Goal: Information Seeking & Learning: Learn about a topic

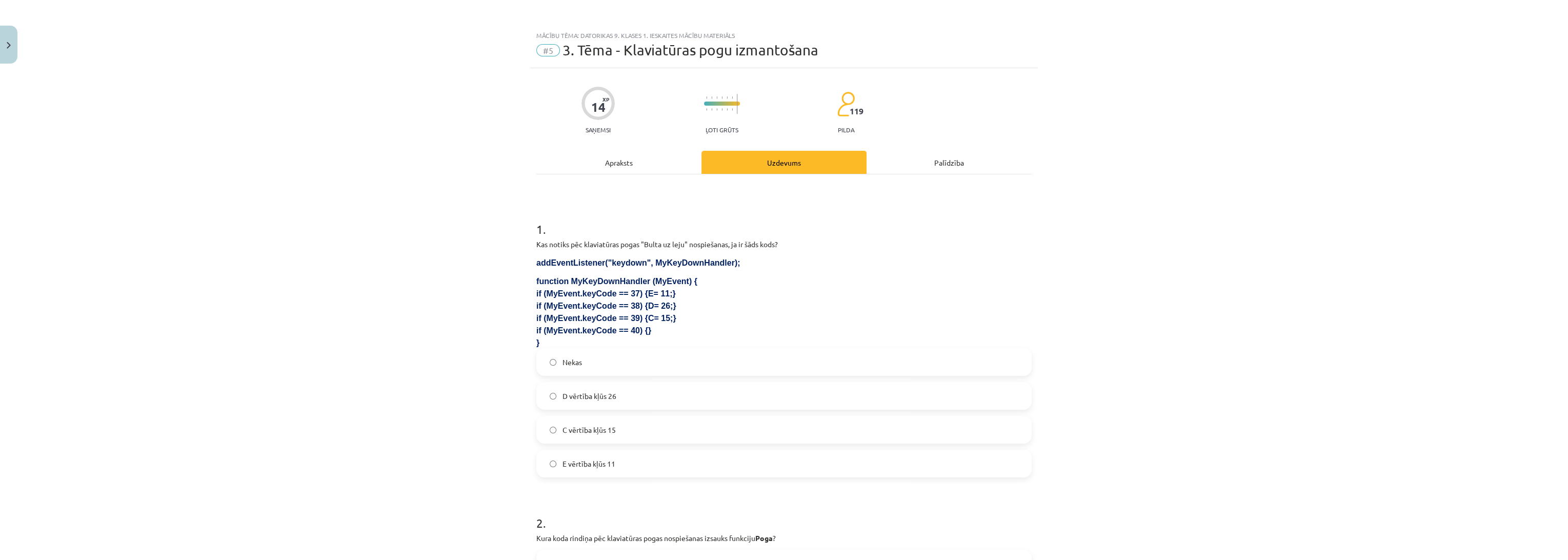
scroll to position [481, 0]
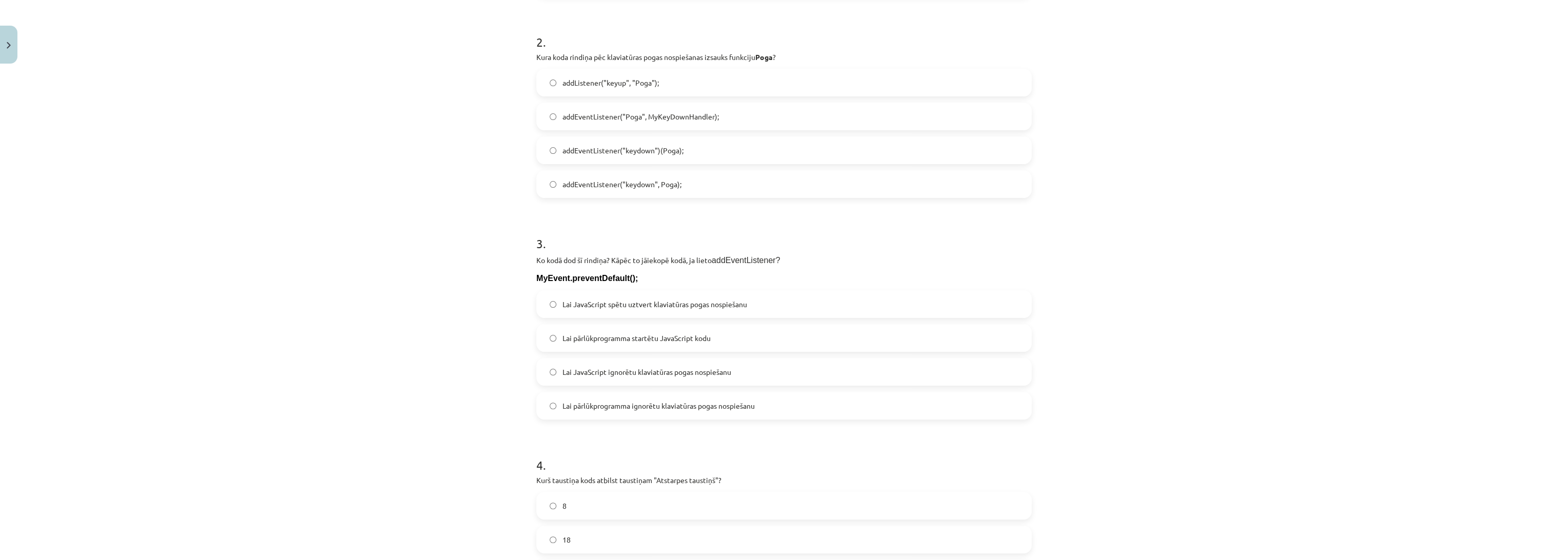
click at [395, 183] on div "Mācību tēma: Datorikas 9. klases 1. ieskaites mācību materiāls #5 3. Tēma - Kla…" at bounding box center [784, 280] width 1568 height 560
click at [681, 305] on span "Lai JavaScript spētu uztvert klaviatūras pogas nospiešanu" at bounding box center [654, 304] width 185 height 11
click at [277, 276] on div "Mācību tēma: Datorikas 9. klases 1. ieskaites mācību materiāls #5 3. Tēma - Kla…" at bounding box center [784, 280] width 1568 height 560
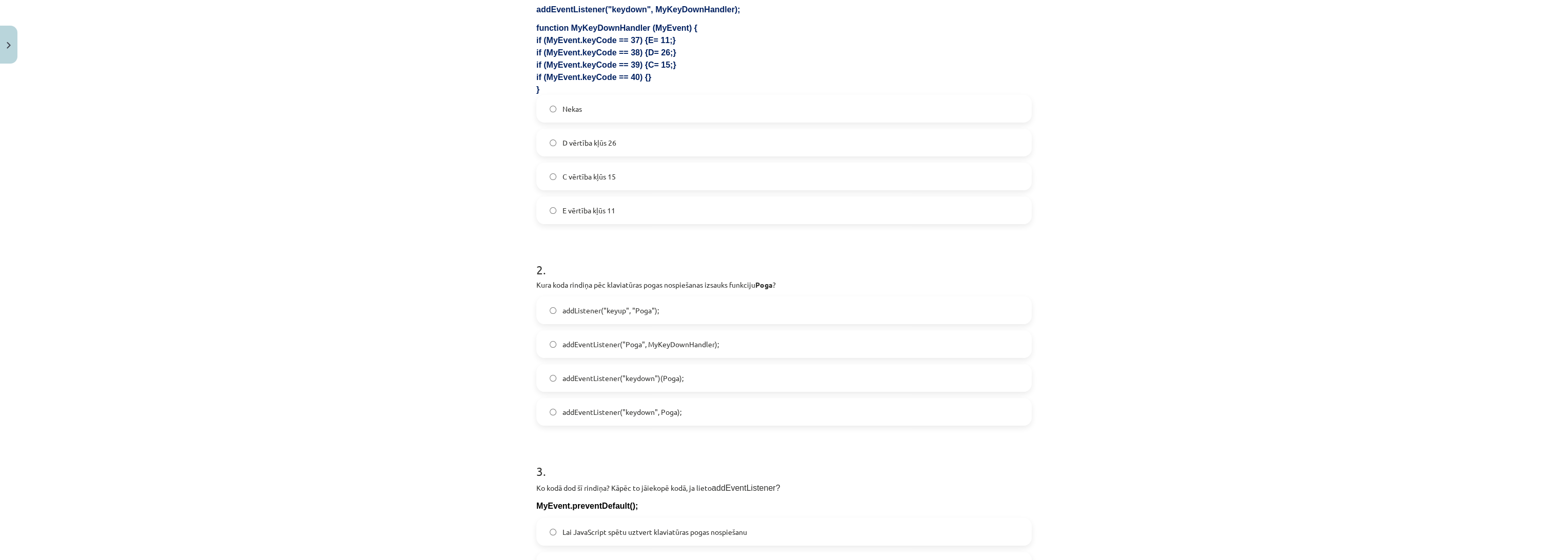
scroll to position [0, 0]
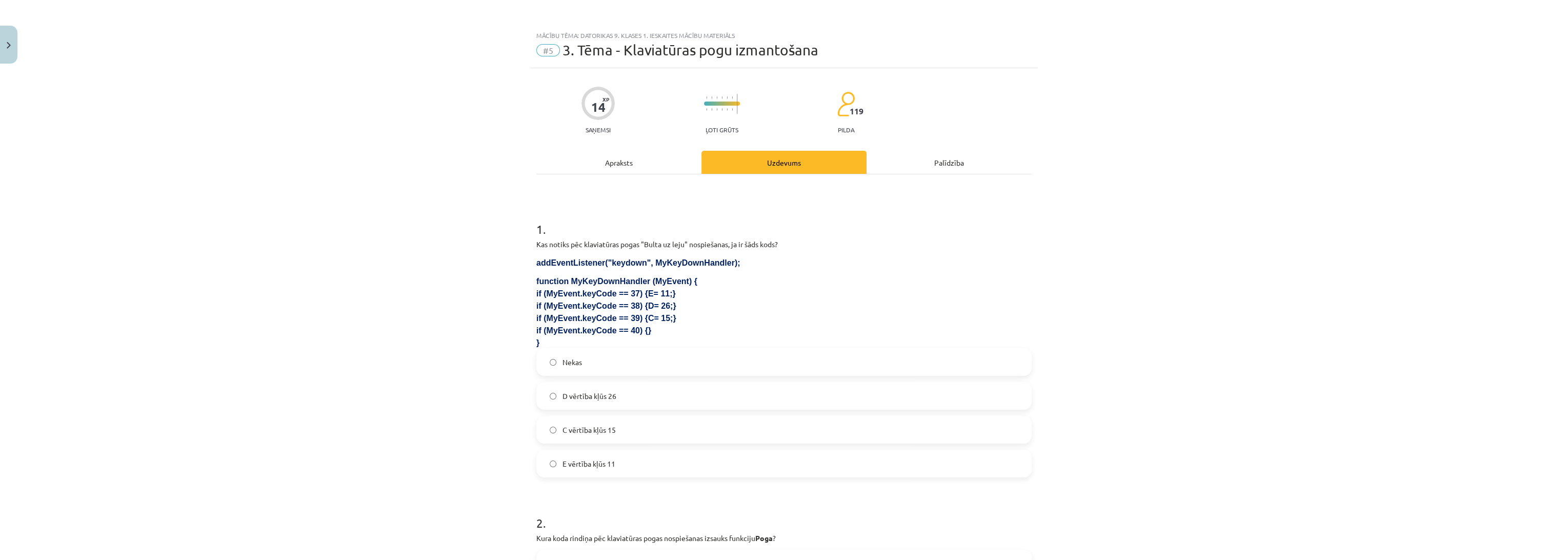
click at [617, 152] on div "Apraksts" at bounding box center [619, 162] width 165 height 23
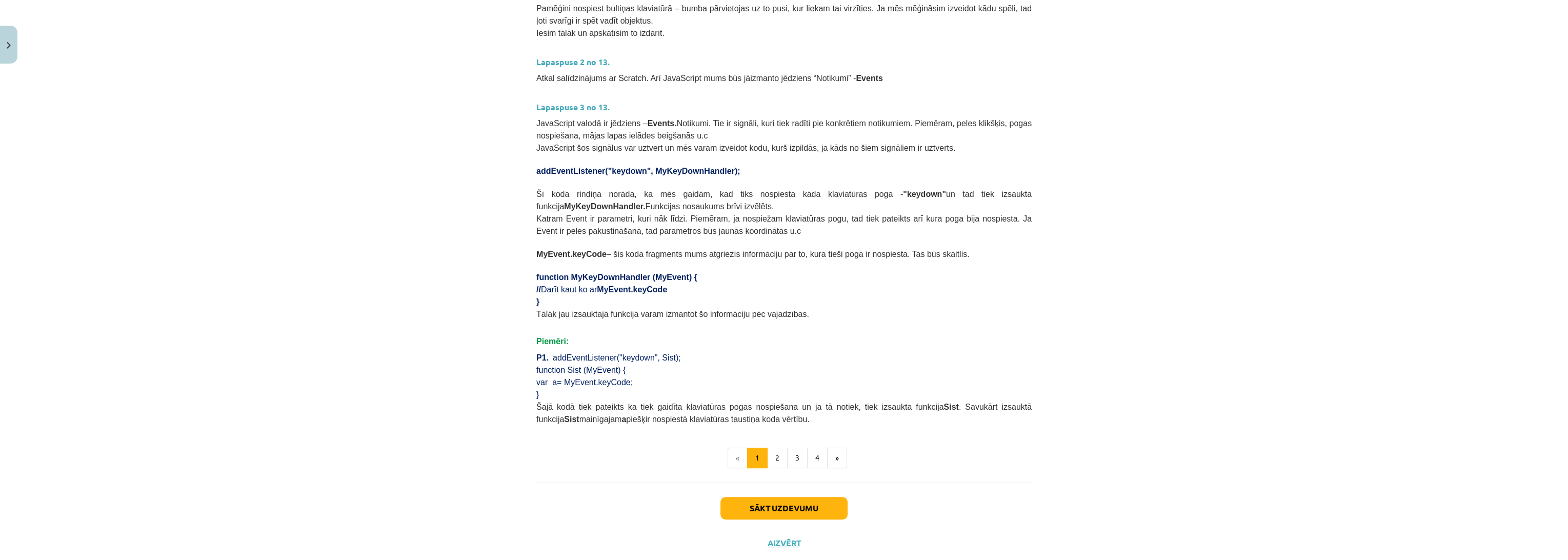
scroll to position [427, 0]
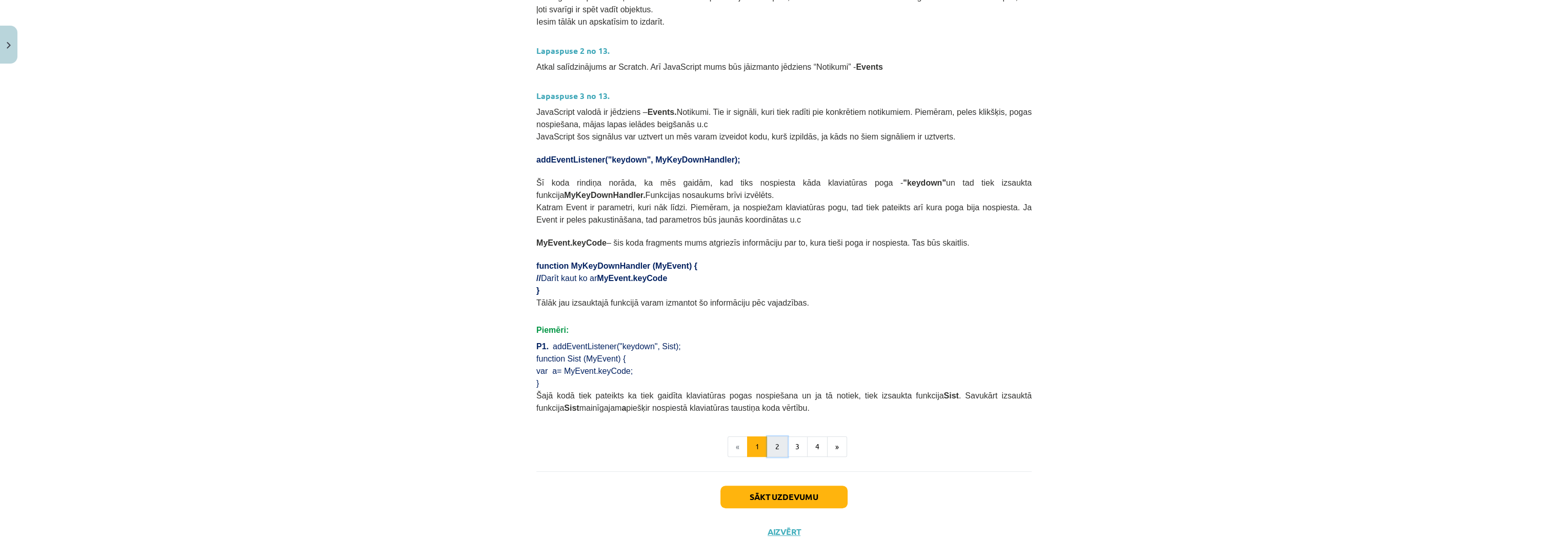
click at [771, 436] on button "2" at bounding box center [777, 447] width 21 height 21
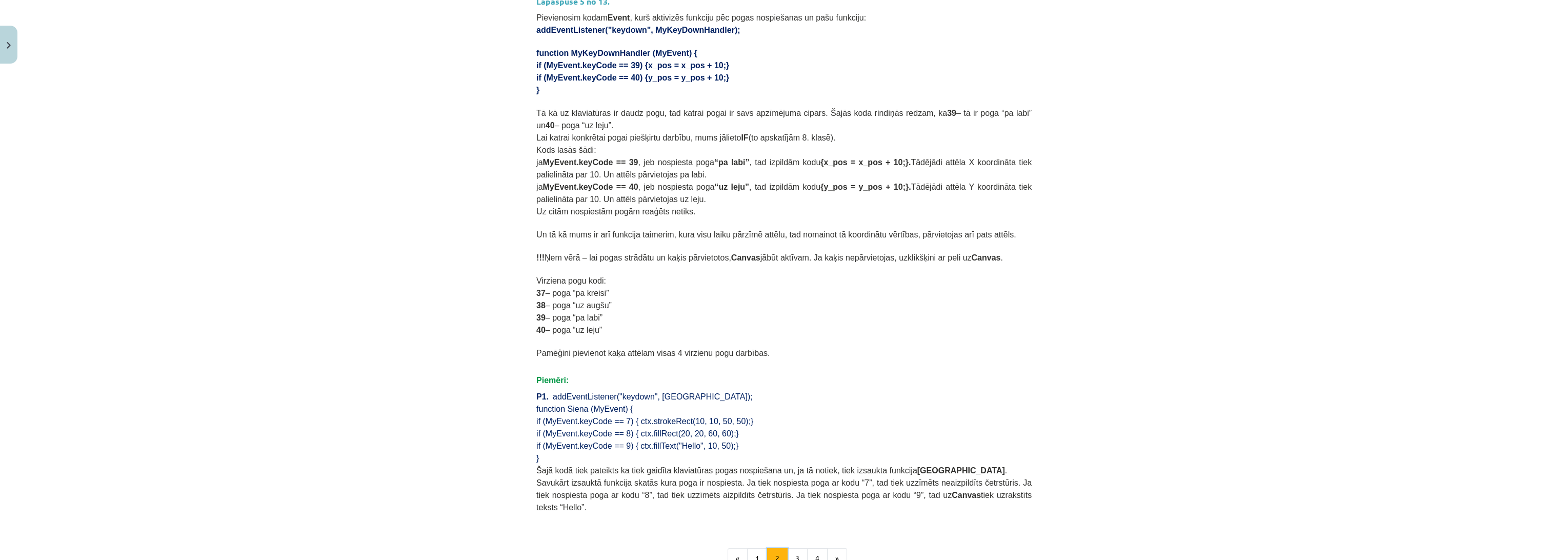
scroll to position [411, 0]
click at [789, 546] on button "3" at bounding box center [797, 556] width 21 height 21
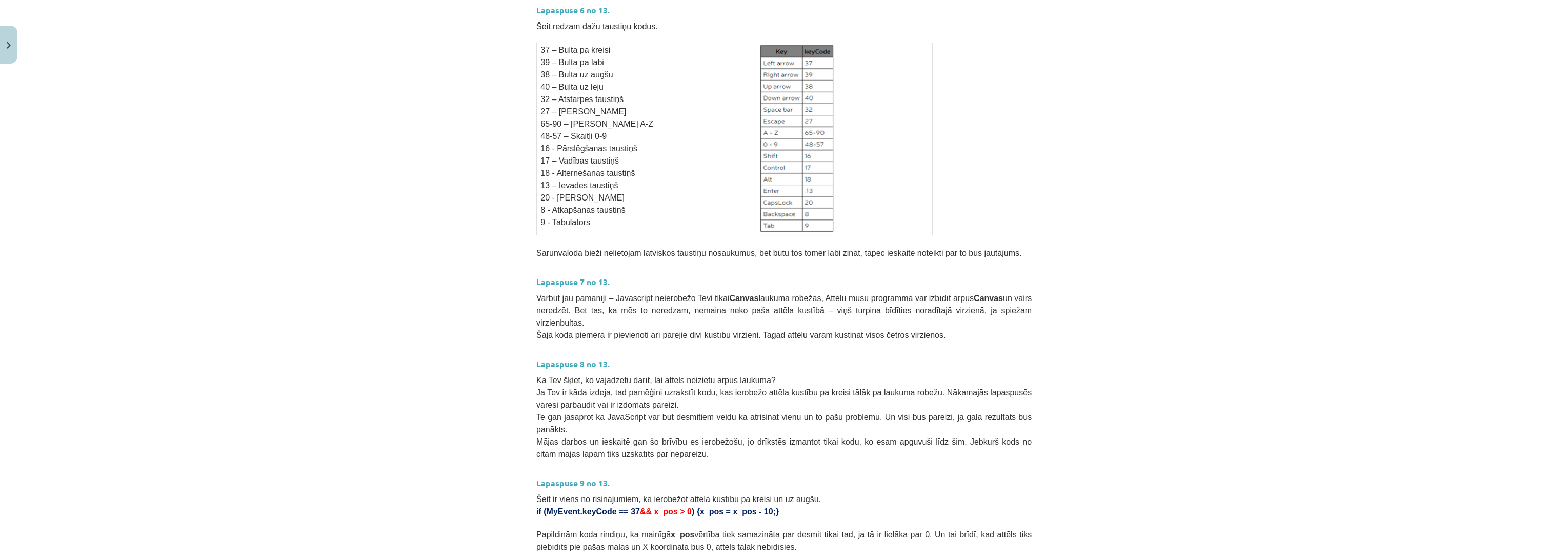
scroll to position [183, 0]
click at [480, 320] on div "Mācību tēma: Datorikas 9. klases 1. ieskaites mācību materiāls #5 3. Tēma - Kla…" at bounding box center [784, 280] width 1568 height 560
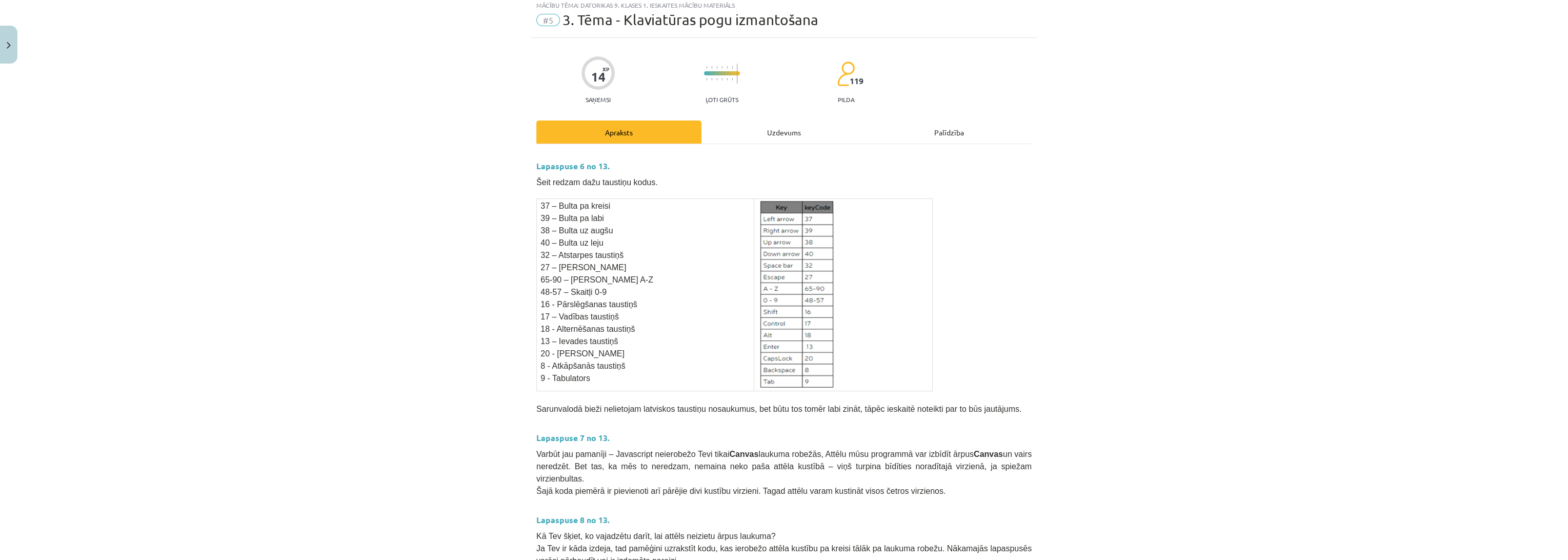
scroll to position [0, 0]
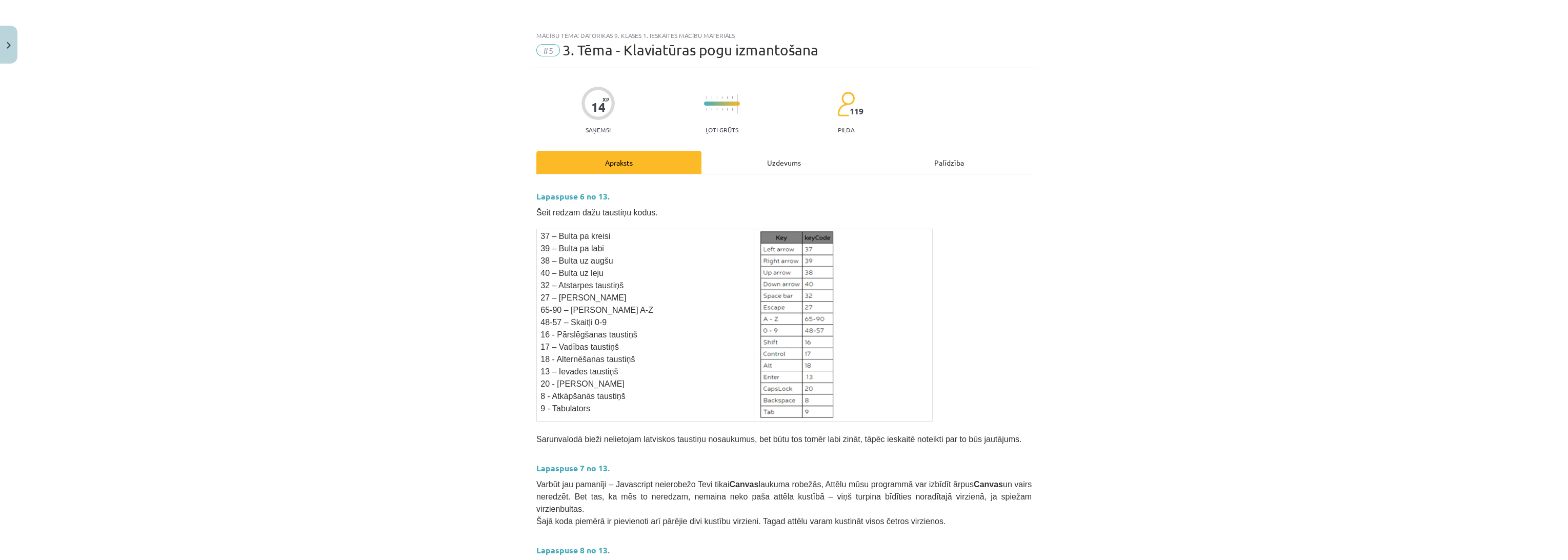
click at [744, 167] on div "Uzdevums" at bounding box center [784, 162] width 165 height 23
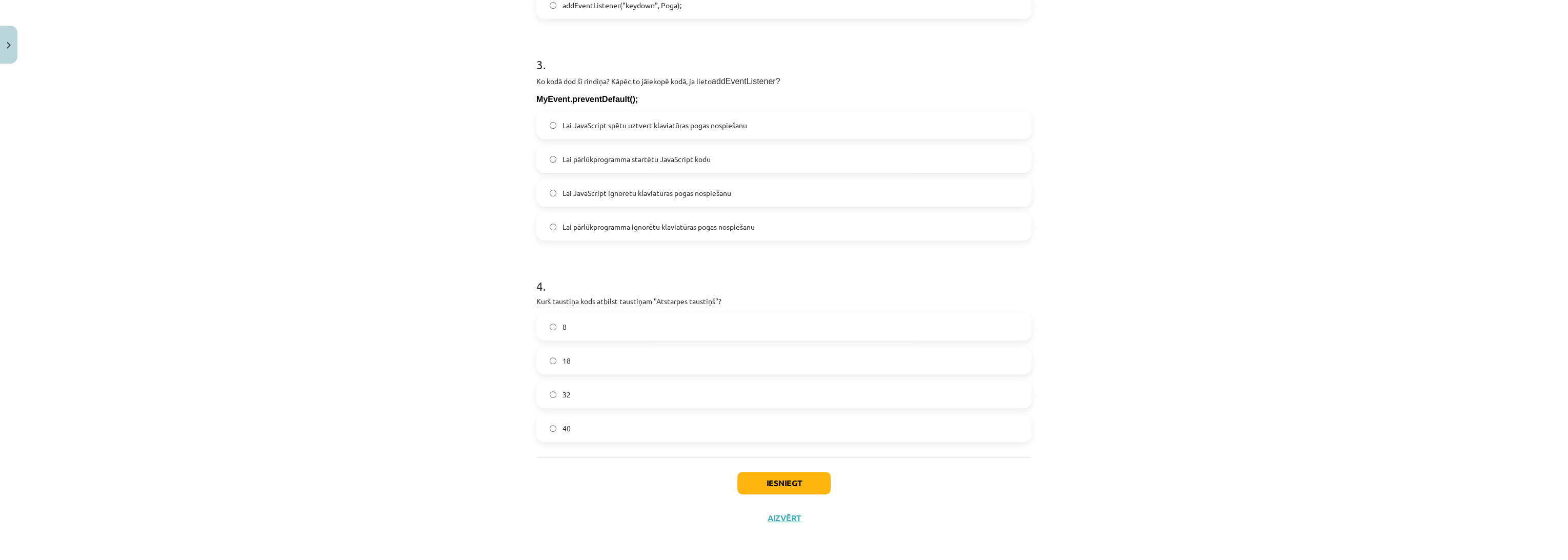
scroll to position [660, 0]
click at [597, 393] on label "32" at bounding box center [783, 393] width 493 height 26
click at [371, 354] on div "Mācību tēma: Datorikas 9. klases 1. ieskaites mācību materiāls #5 3. Tēma - Kla…" at bounding box center [784, 280] width 1568 height 560
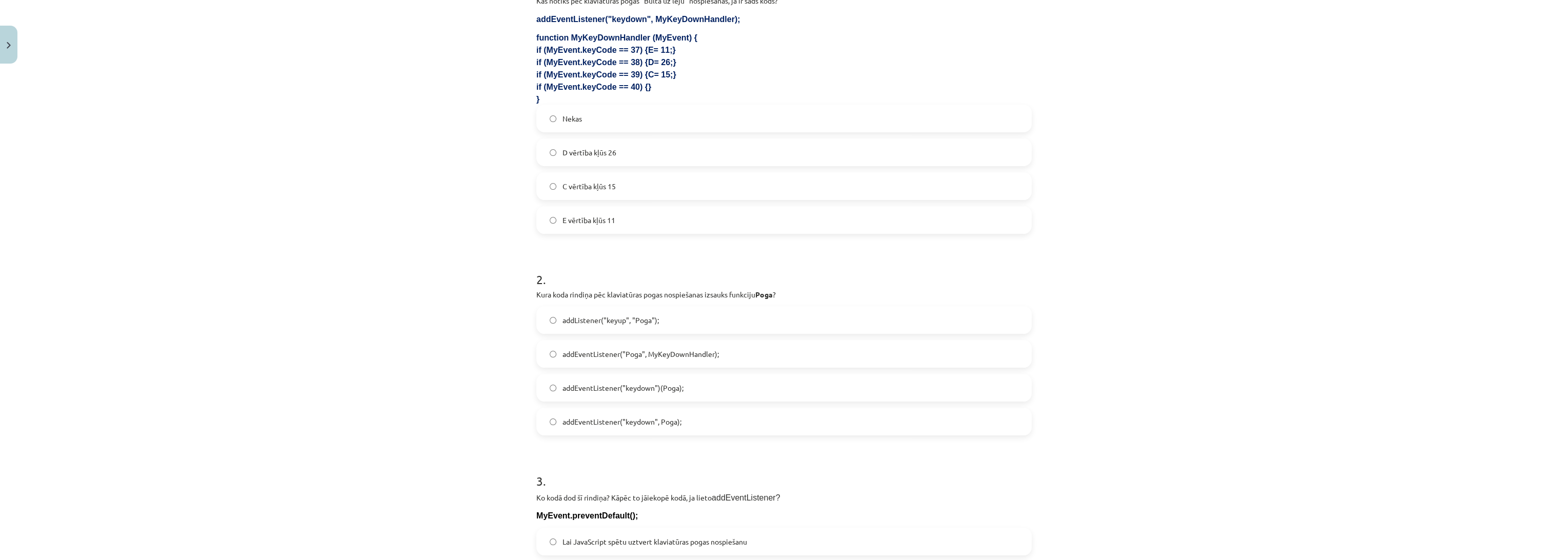
scroll to position [262, 0]
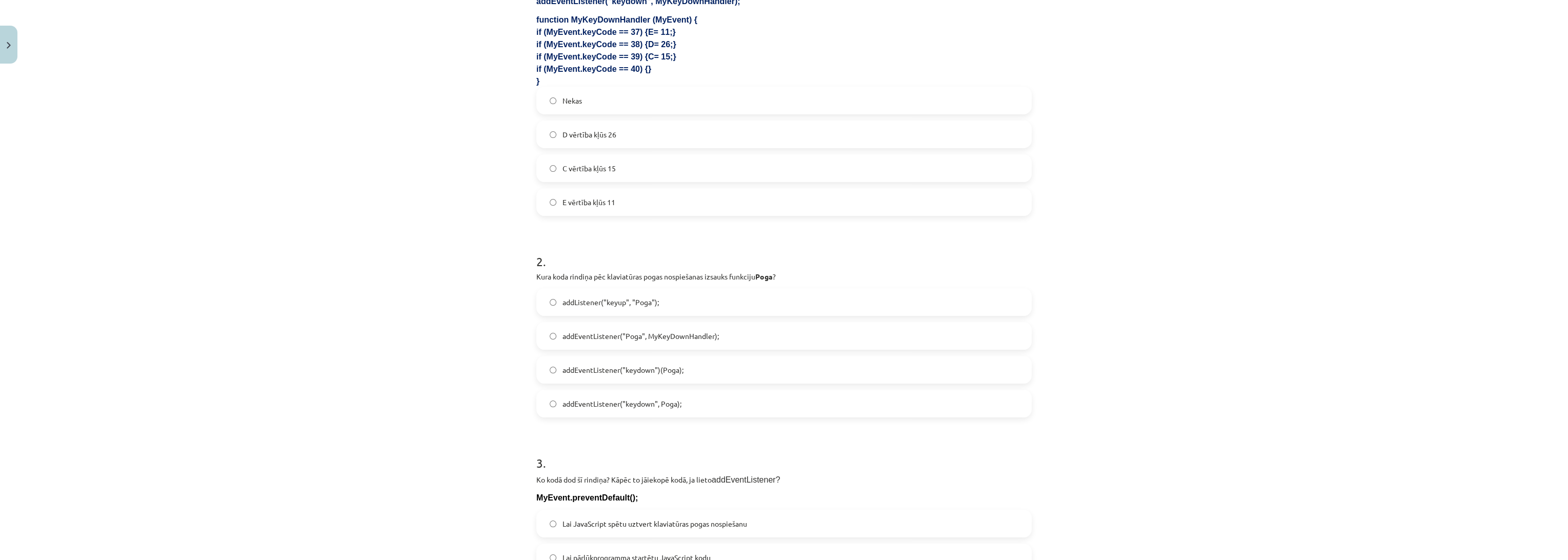
click at [570, 338] on span "addEventListener("Poga", MyKeyDownHandler);" at bounding box center [640, 336] width 156 height 11
click at [315, 338] on div "Mācību tēma: Datorikas 9. klases 1. ieskaites mācību materiāls #5 3. Tēma - Kla…" at bounding box center [784, 280] width 1568 height 560
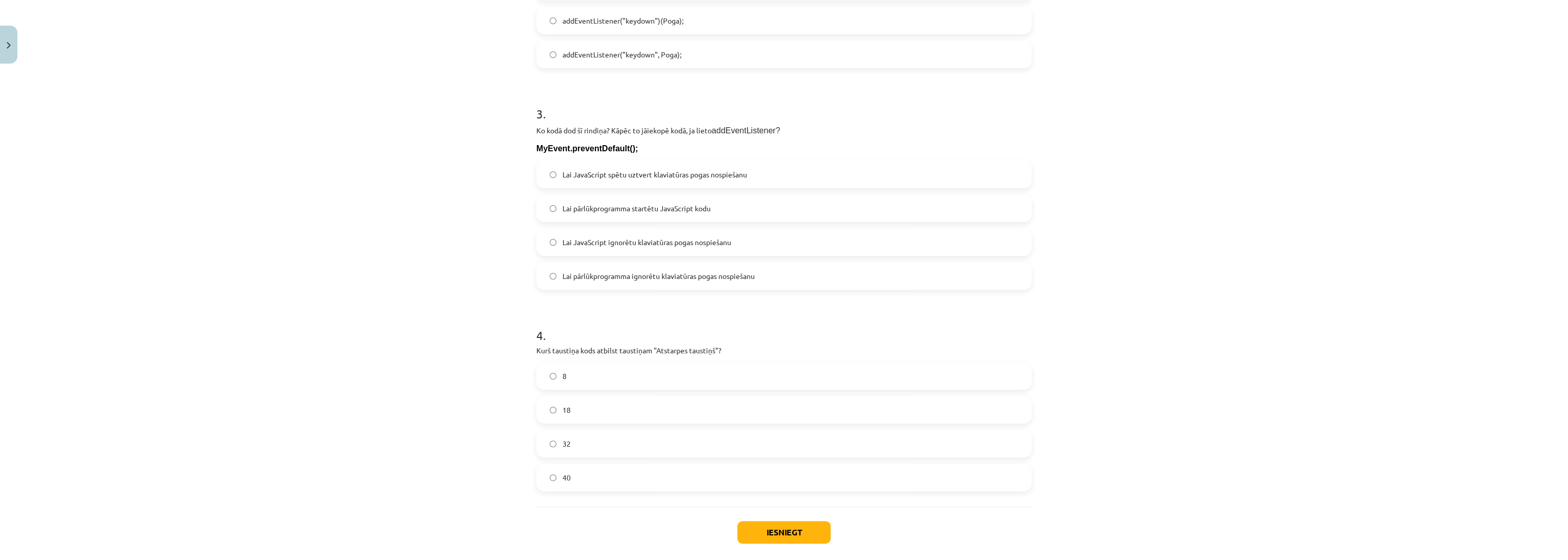
scroll to position [660, 0]
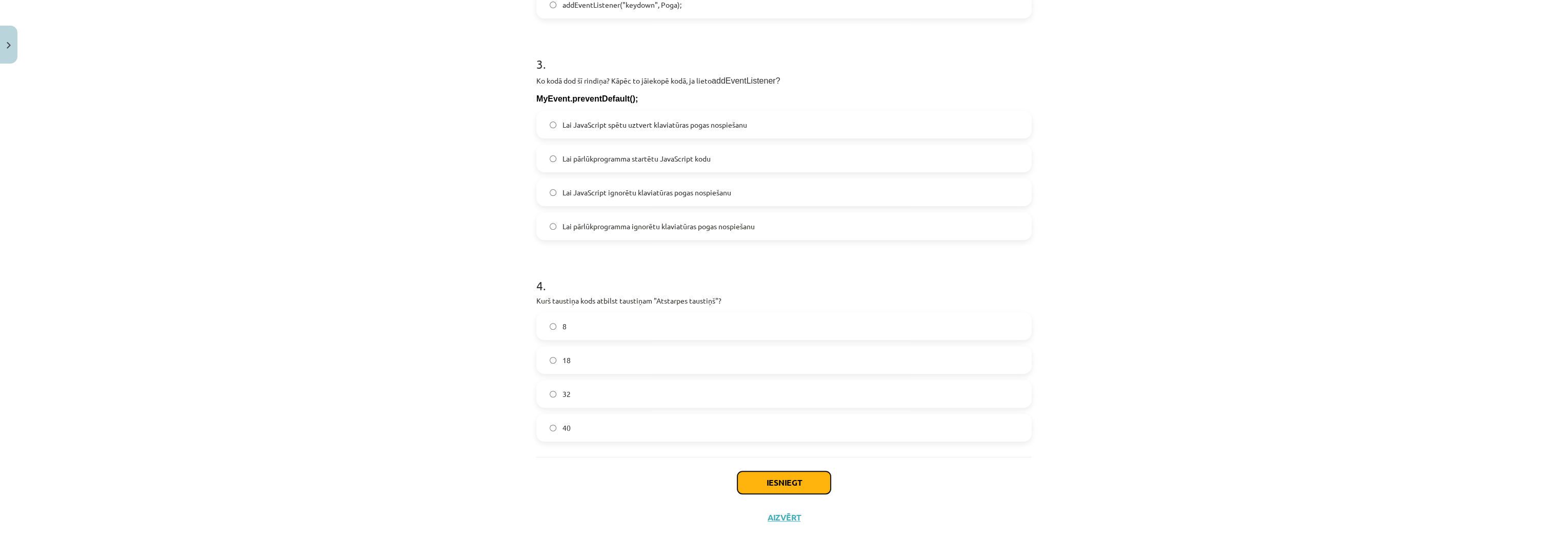
click at [779, 479] on button "Iesniegt" at bounding box center [784, 482] width 94 height 23
drag, startPoint x: 238, startPoint y: 253, endPoint x: 241, endPoint y: 259, distance: 6.7
click at [241, 259] on div "Mācību tēma: Datorikas 9. klases 1. ieskaites mācību materiāls #5 3. Tēma - Kla…" at bounding box center [784, 280] width 1568 height 560
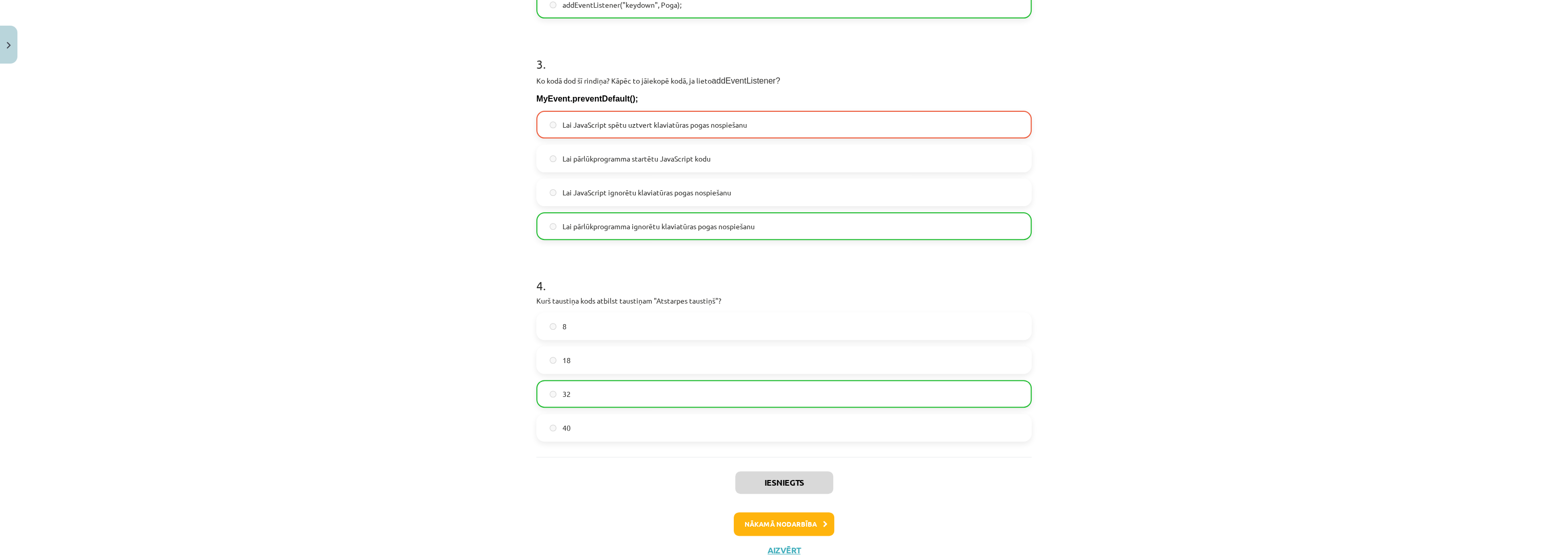
click at [446, 187] on div "Mācību tēma: Datorikas 9. klases 1. ieskaites mācību materiāls #5 3. Tēma - Kla…" at bounding box center [784, 280] width 1568 height 560
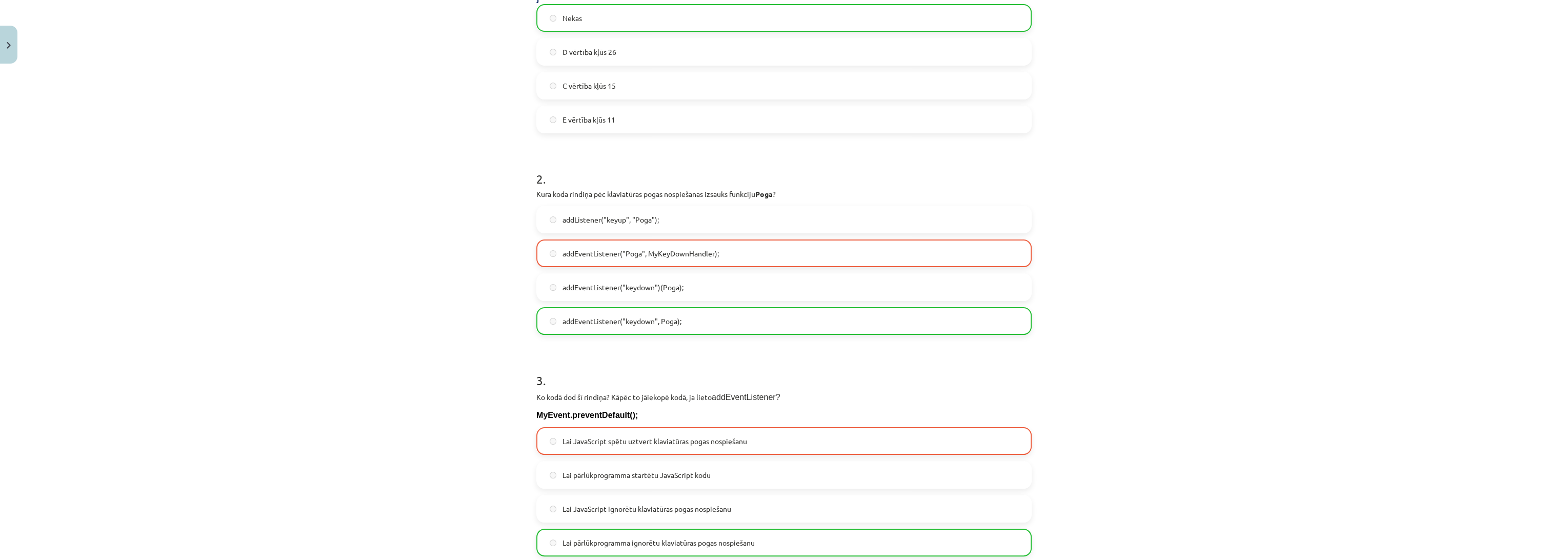
scroll to position [693, 0]
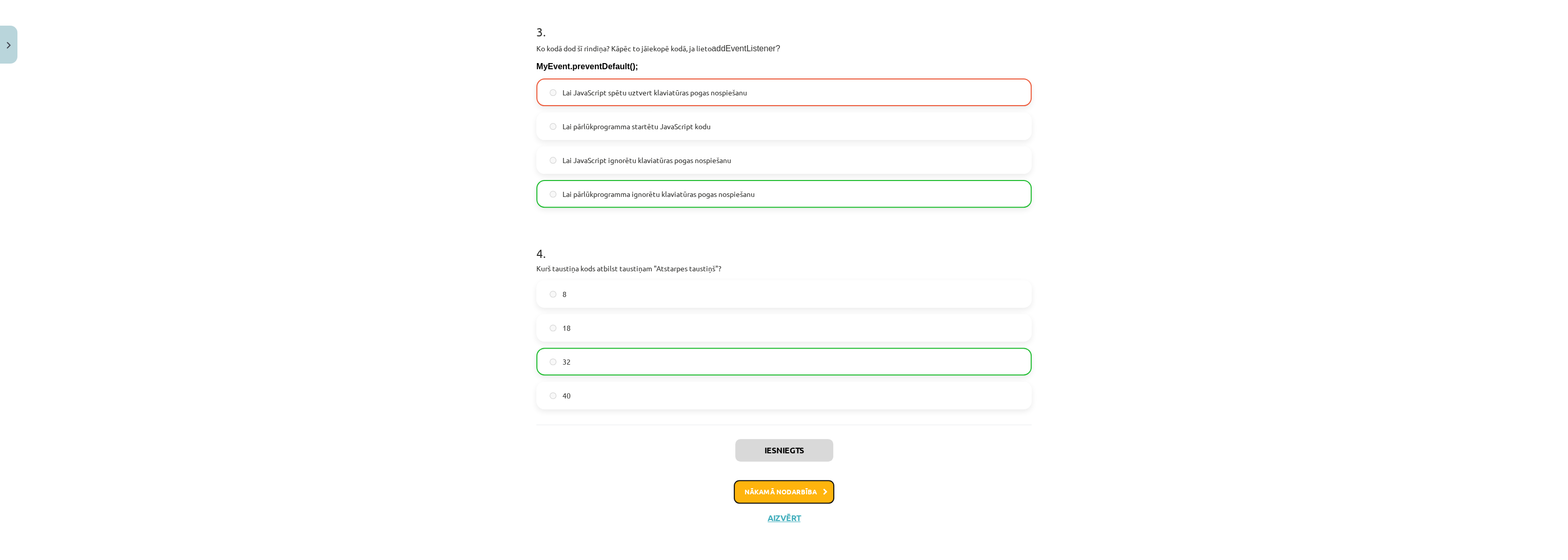
click at [753, 483] on button "Nākamā nodarbība" at bounding box center [784, 491] width 100 height 24
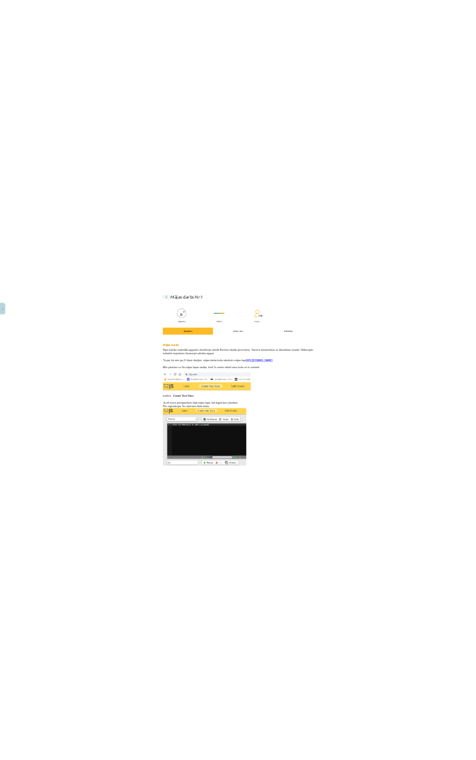
scroll to position [111, 0]
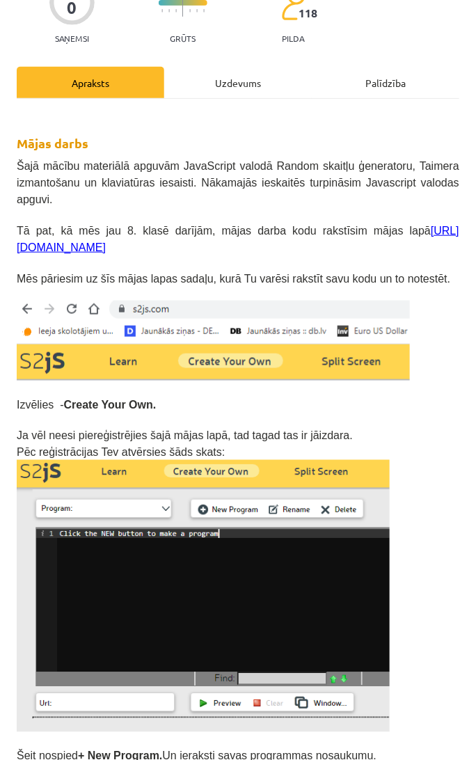
click at [413, 412] on p at bounding box center [238, 419] width 443 height 15
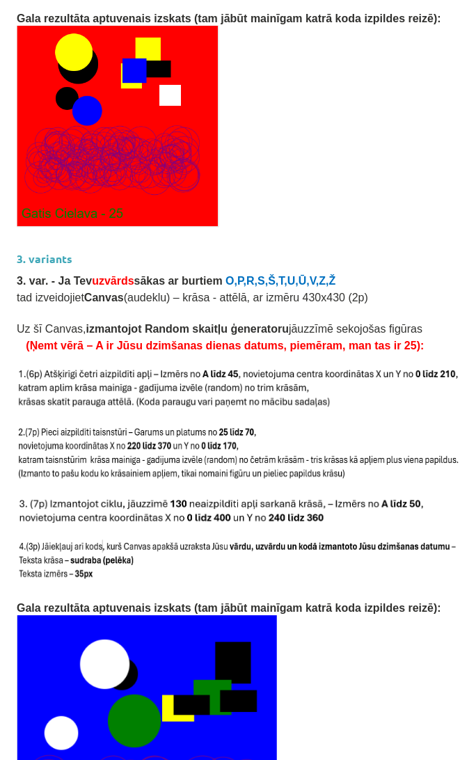
scroll to position [2586, 0]
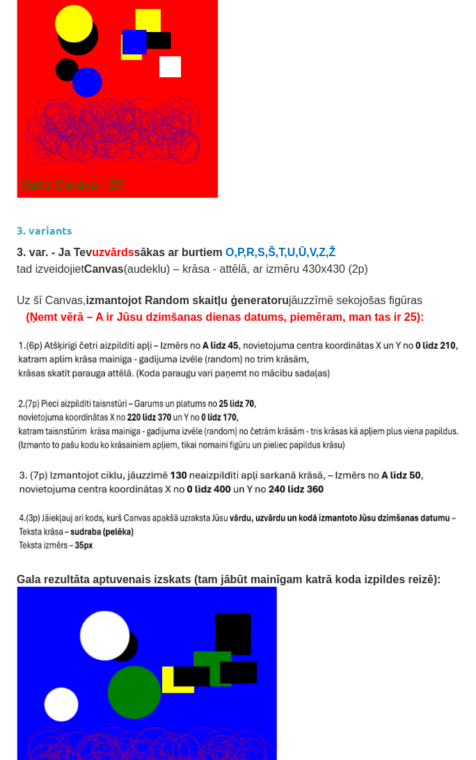
click at [440, 292] on p "Uz šī Canvas, izmantojot Random skaitļu ģeneratoru jāuzzīmē sekojošas figūras" at bounding box center [238, 300] width 443 height 17
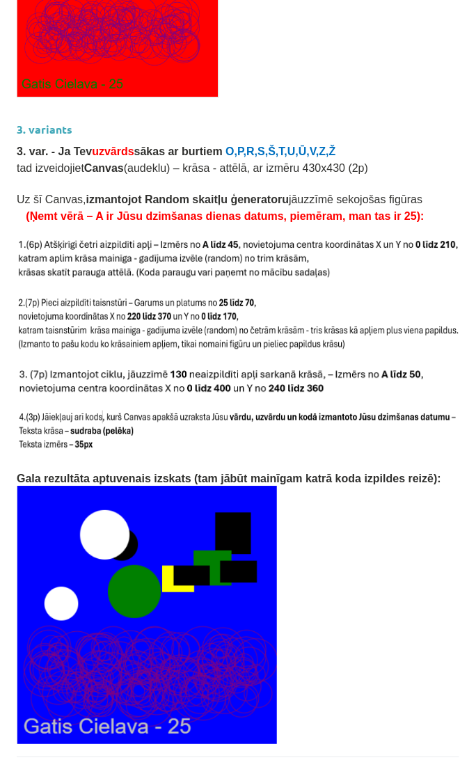
scroll to position [2728, 0]
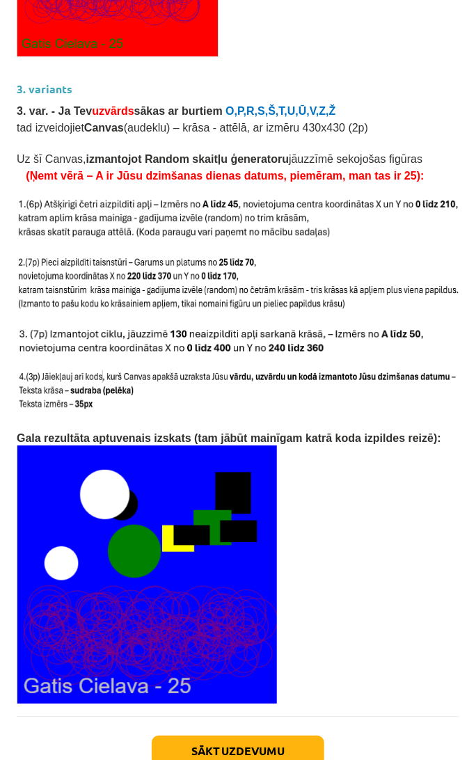
click at [429, 452] on p at bounding box center [238, 574] width 443 height 258
click at [349, 198] on img at bounding box center [238, 220] width 443 height 44
click at [399, 198] on img at bounding box center [238, 220] width 443 height 44
click at [326, 198] on img at bounding box center [238, 220] width 443 height 44
click at [338, 198] on img at bounding box center [238, 220] width 443 height 44
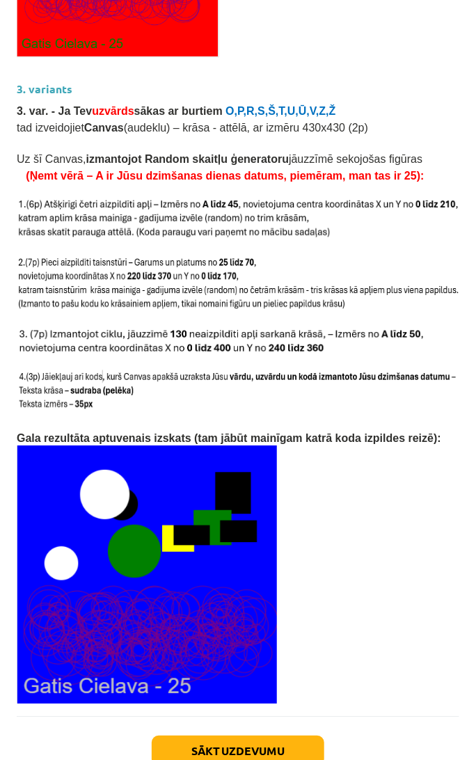
click at [78, 489] on img at bounding box center [147, 574] width 260 height 258
click at [411, 530] on p at bounding box center [238, 574] width 443 height 258
click at [344, 468] on p at bounding box center [238, 574] width 443 height 258
click at [369, 241] on p at bounding box center [238, 248] width 443 height 15
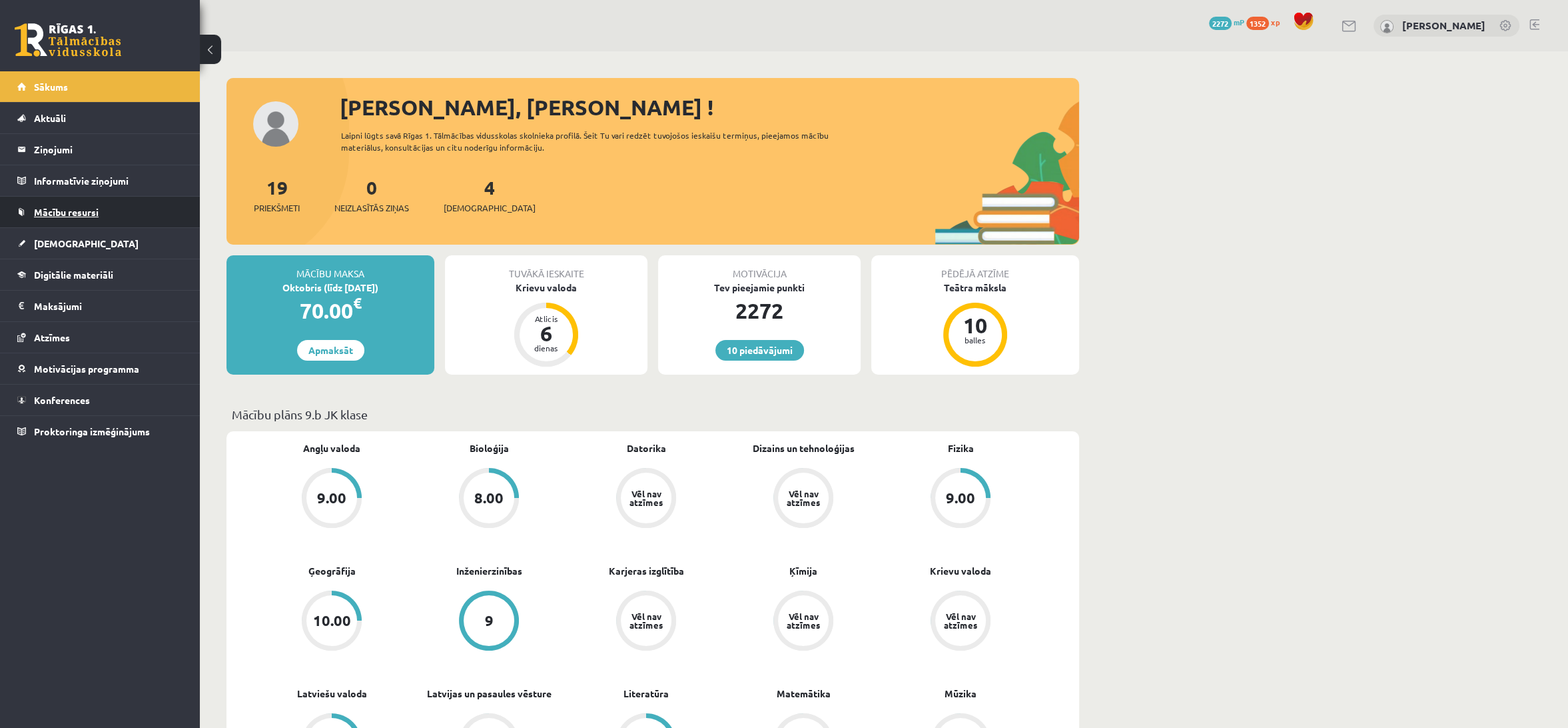
click at [102, 200] on link "Mācību resursi" at bounding box center [100, 212] width 166 height 31
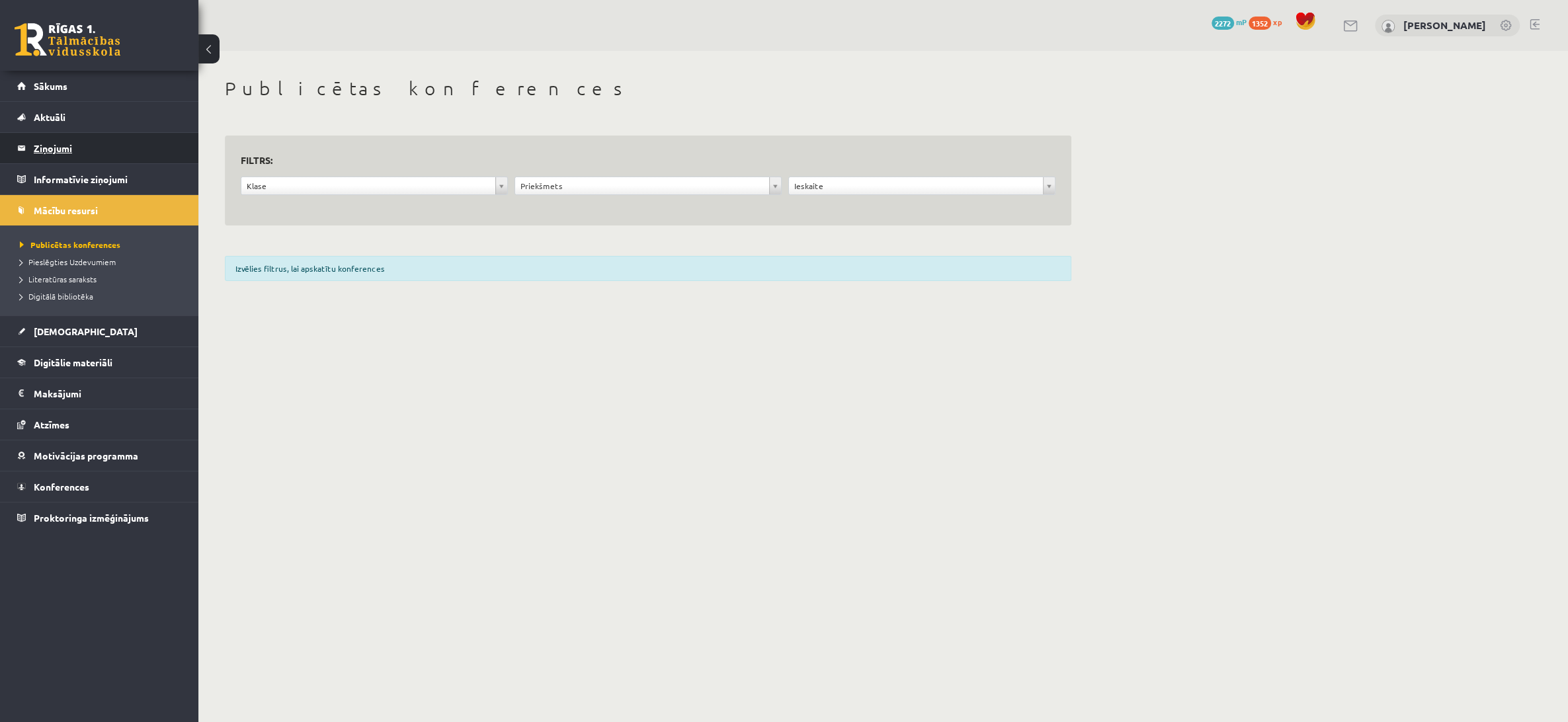
click at [89, 158] on legend "Ziņojumi 0" at bounding box center [107, 148] width 148 height 30
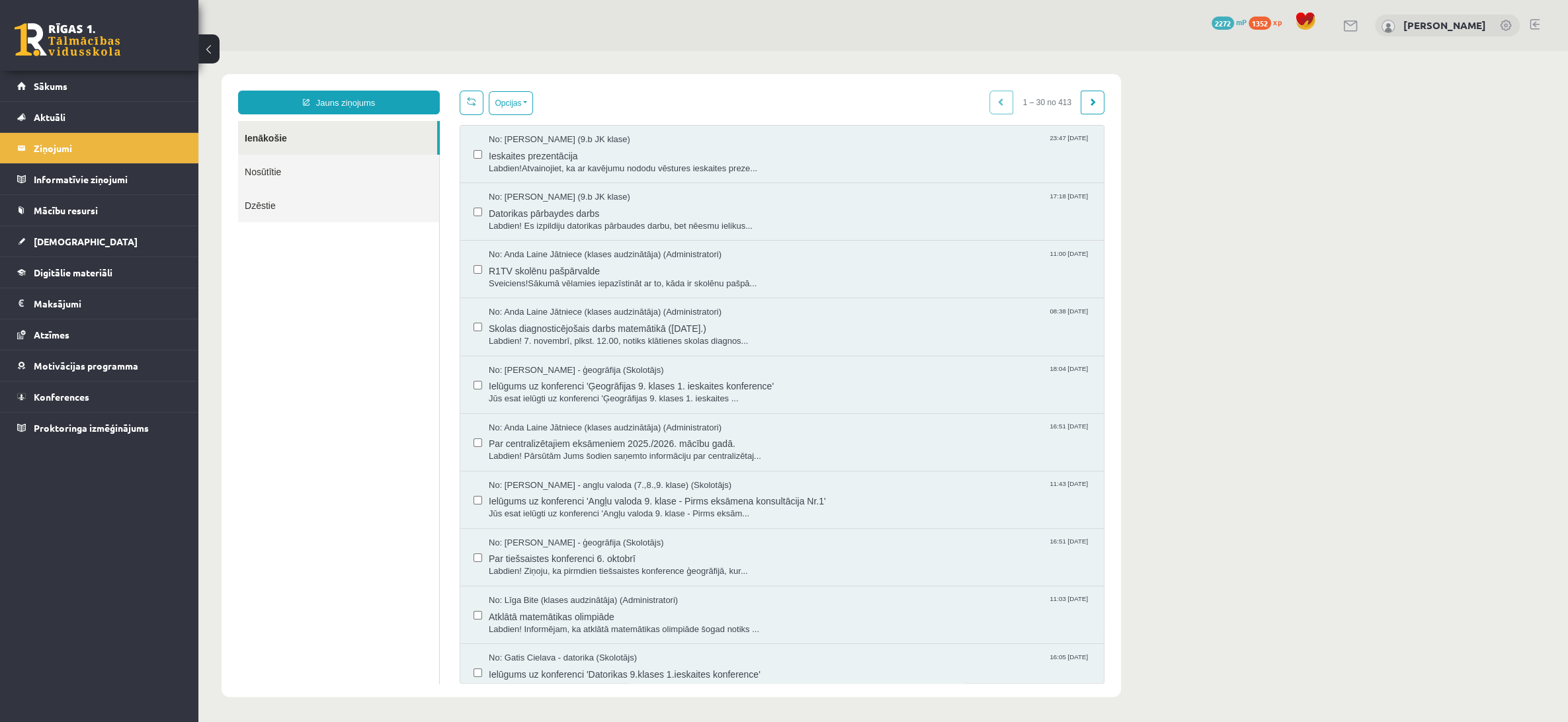
click at [403, 252] on ul "Ienākošie Nosūtītie Dzēstie" at bounding box center [339, 402] width 201 height 563
drag, startPoint x: 391, startPoint y: 238, endPoint x: 223, endPoint y: 64, distance: 241.9
click at [223, 65] on body "Jauns ziņojums Ienākošie Nosūtītie Dzēstie ********* ********* ******* Opcijas …" at bounding box center [883, 386] width 1369 height 669
click at [266, 43] on div "10 Dāvanas 2272 mP 1352 xp Jānis Tāre" at bounding box center [883, 26] width 1369 height 51
click at [316, 263] on ul "Ienākošie Nosūtītie Dzēstie" at bounding box center [339, 402] width 201 height 563
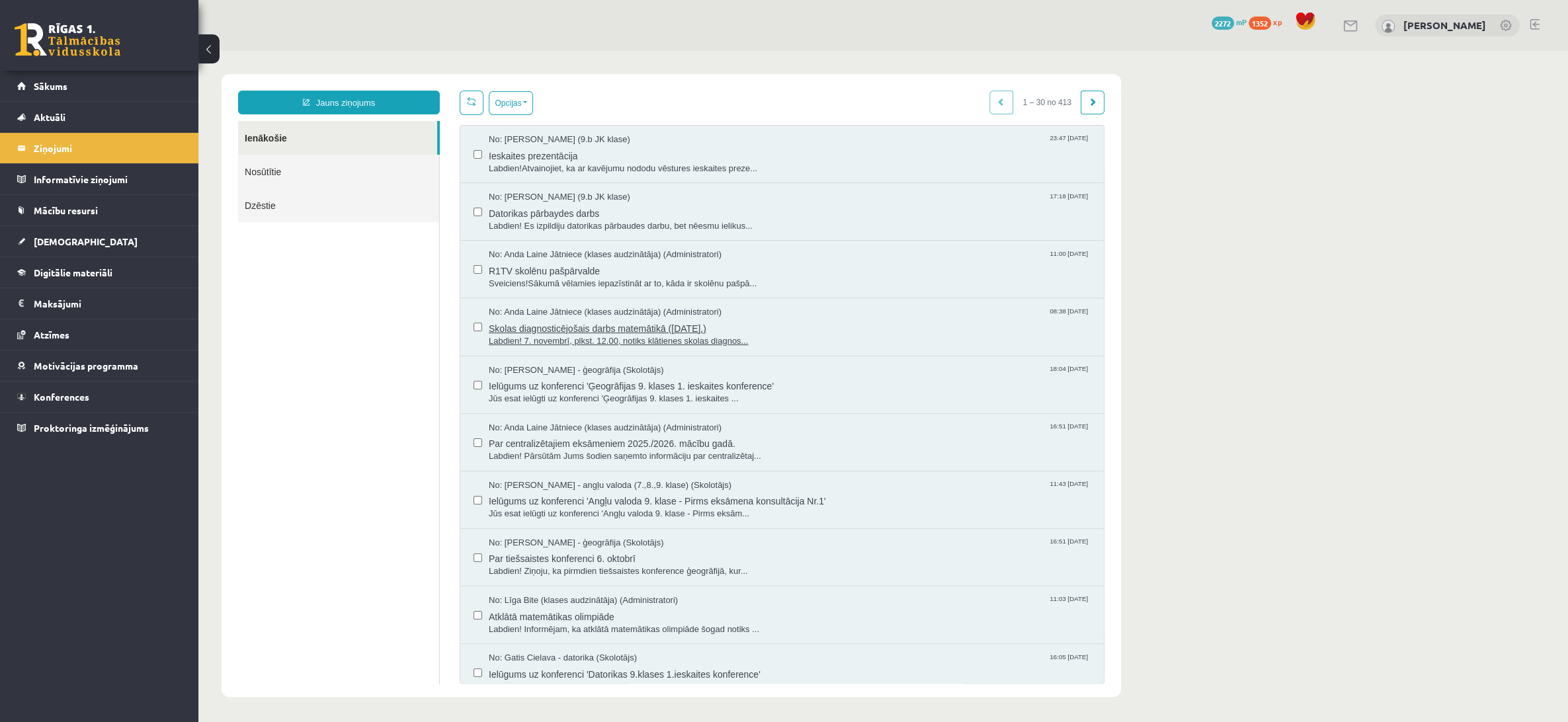
click at [703, 320] on span "Skolas diagnosticējošais darbs matemātikā (07.11.2025.)" at bounding box center [789, 326] width 602 height 16
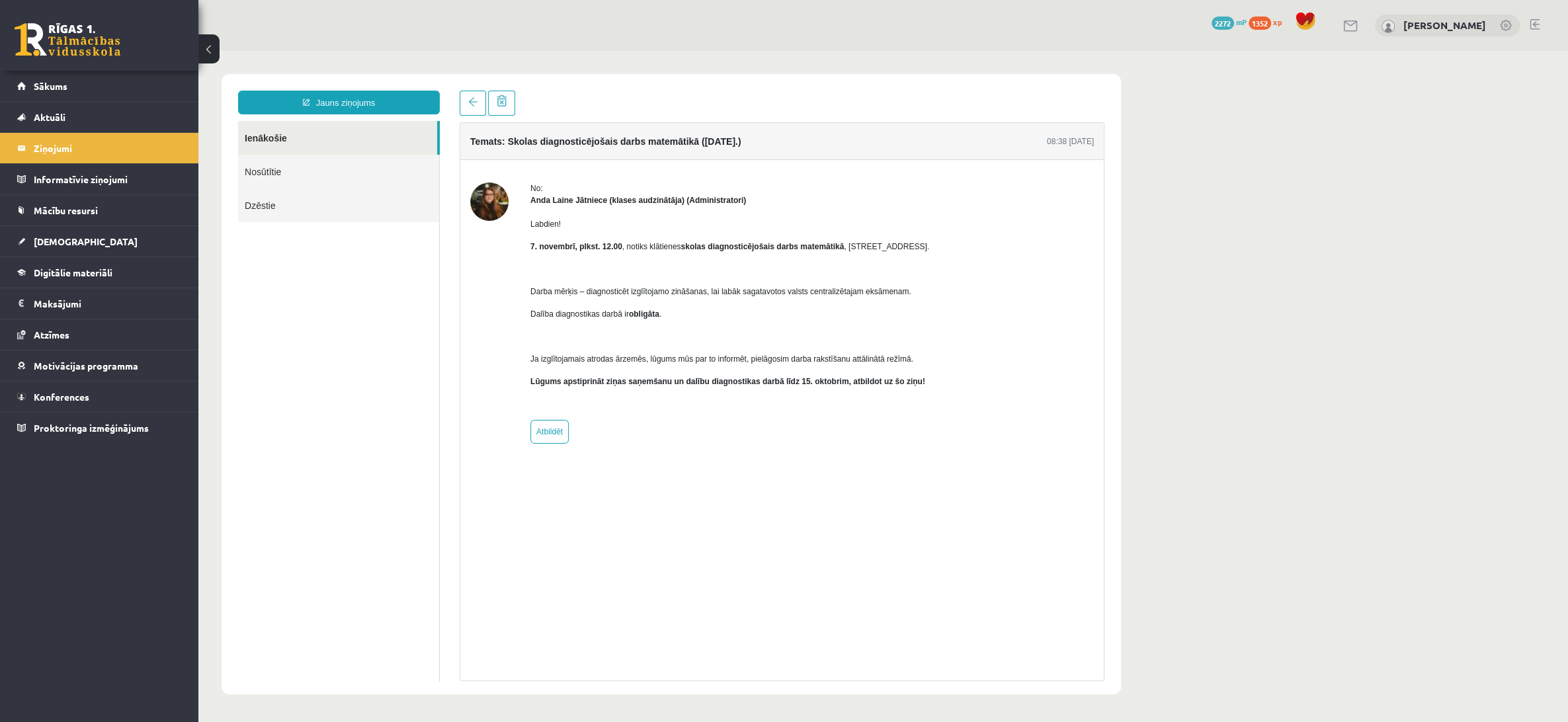
click at [445, 343] on div "Jauns ziņojums Ienākošie Nosūtītie Dzēstie ********* ********* *******" at bounding box center [338, 385] width 221 height 590
click at [358, 274] on ul "Ienākošie Nosūtītie Dzēstie" at bounding box center [339, 401] width 201 height 560
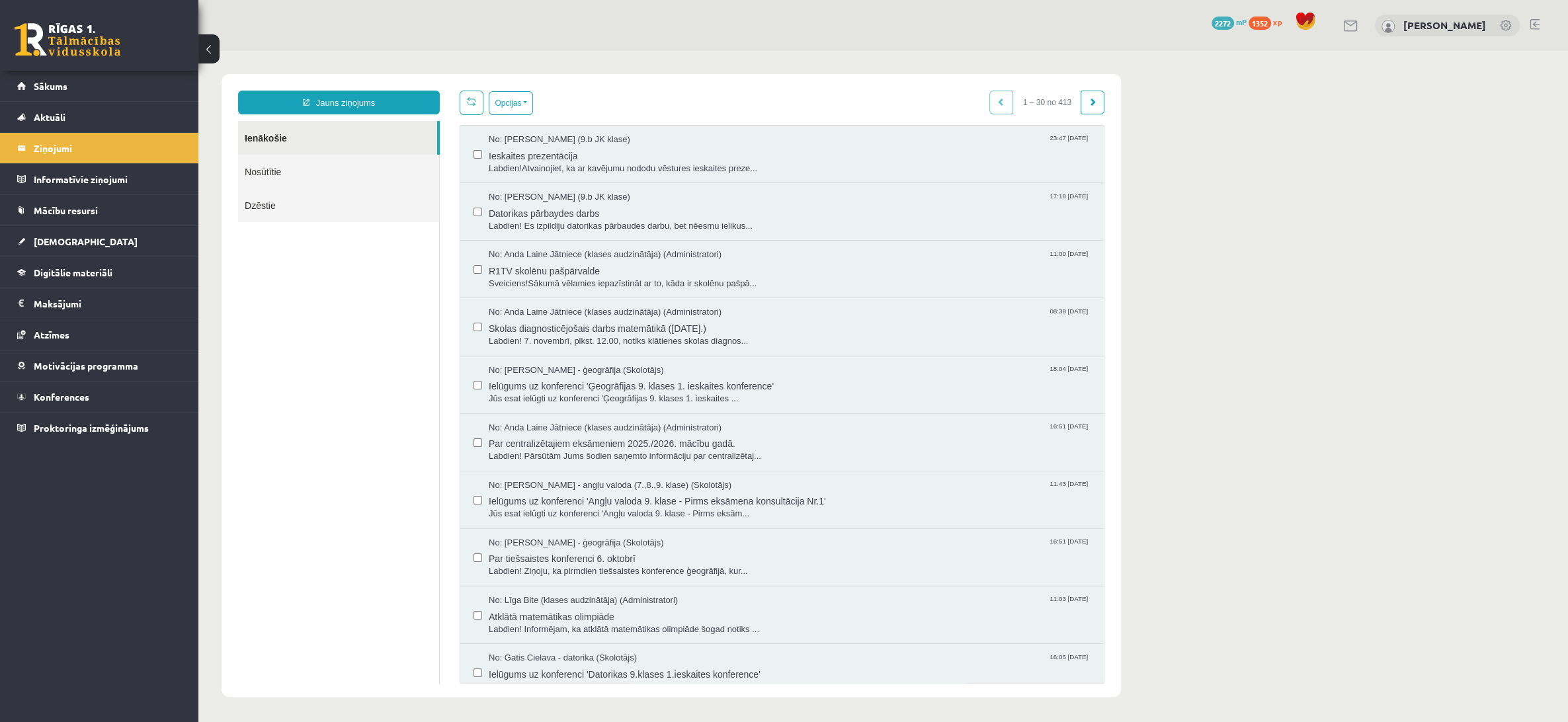
click at [354, 470] on ul "Ienākošie Nosūtītie Dzēstie" at bounding box center [339, 402] width 201 height 563
click at [282, 538] on ul "Ienākošie Nosūtītie Dzēstie" at bounding box center [339, 402] width 201 height 563
click at [81, 273] on span "Digitālie materiāli" at bounding box center [72, 272] width 79 height 12
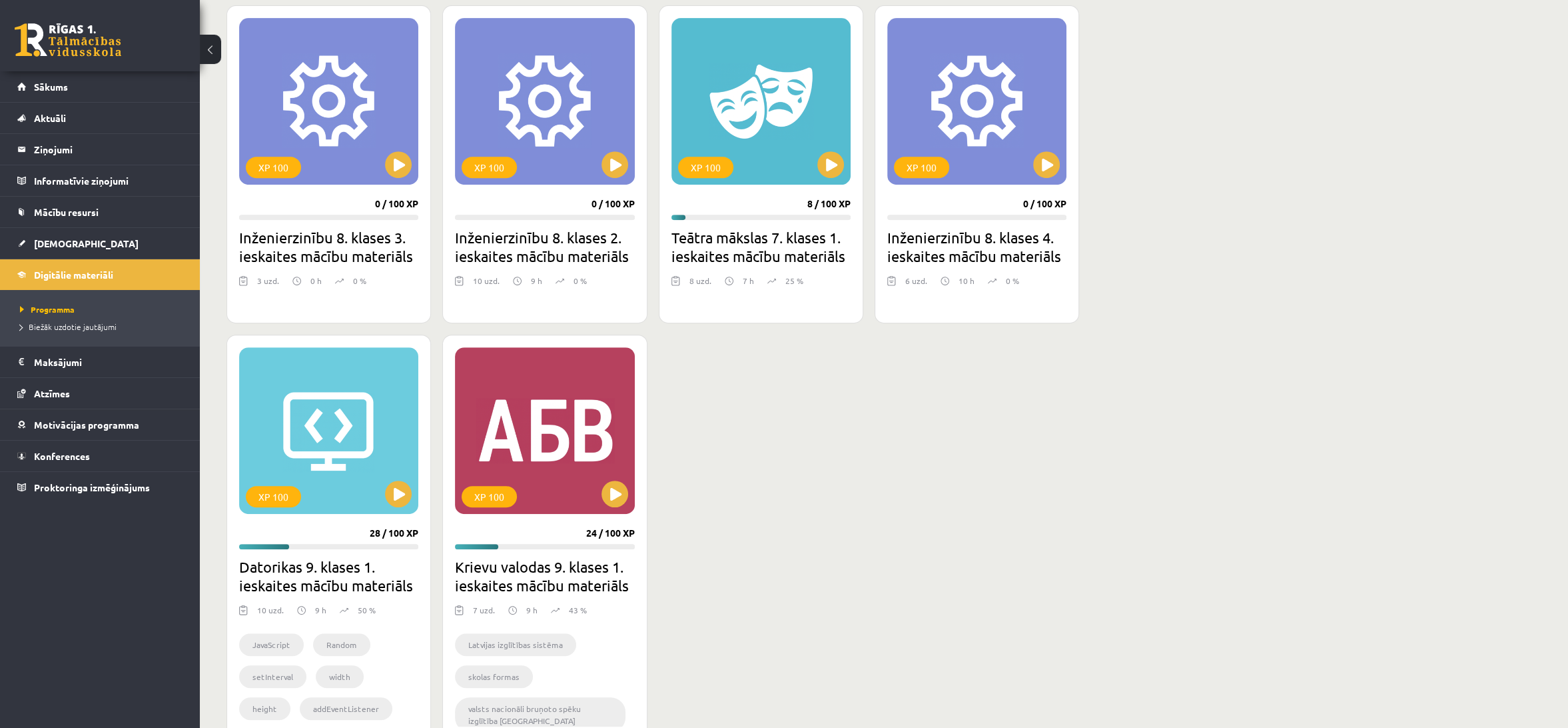
scroll to position [814, 0]
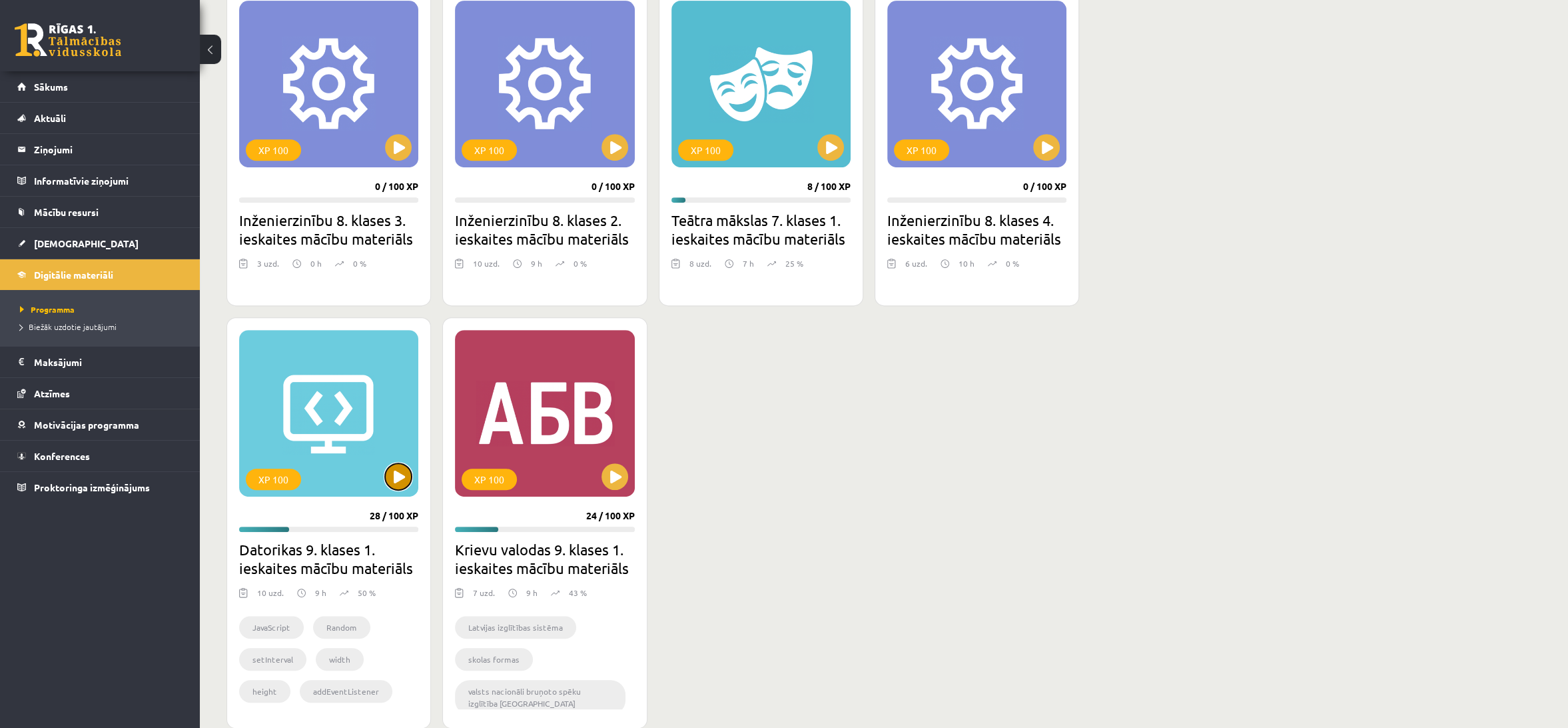
click at [393, 473] on button at bounding box center [398, 477] width 27 height 27
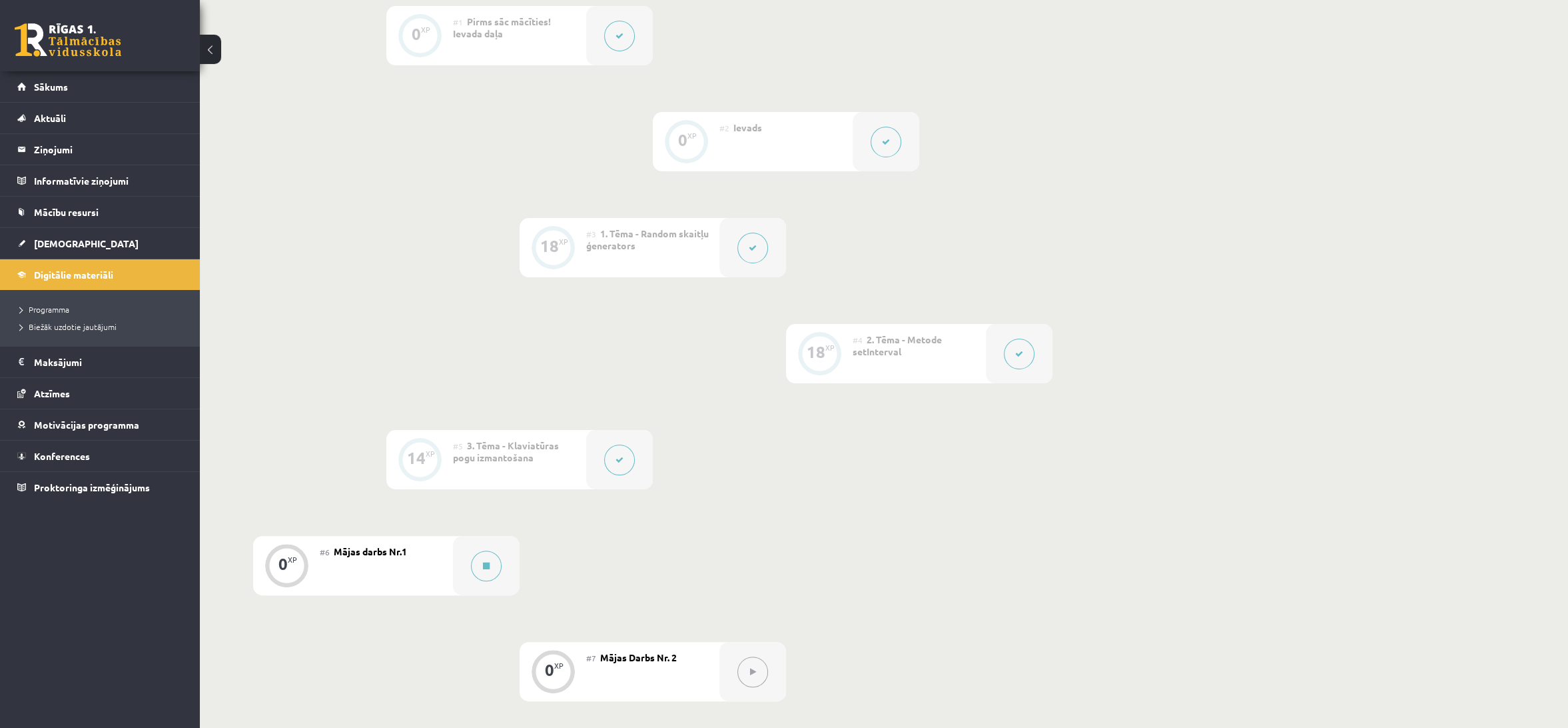
click at [322, 323] on div "0 XP #1 Pirms sāc mācīties! Ievada daļa 0 XP #2 Ievads 18 XP #3 1. Tēma - Rando…" at bounding box center [652, 512] width 799 height 1013
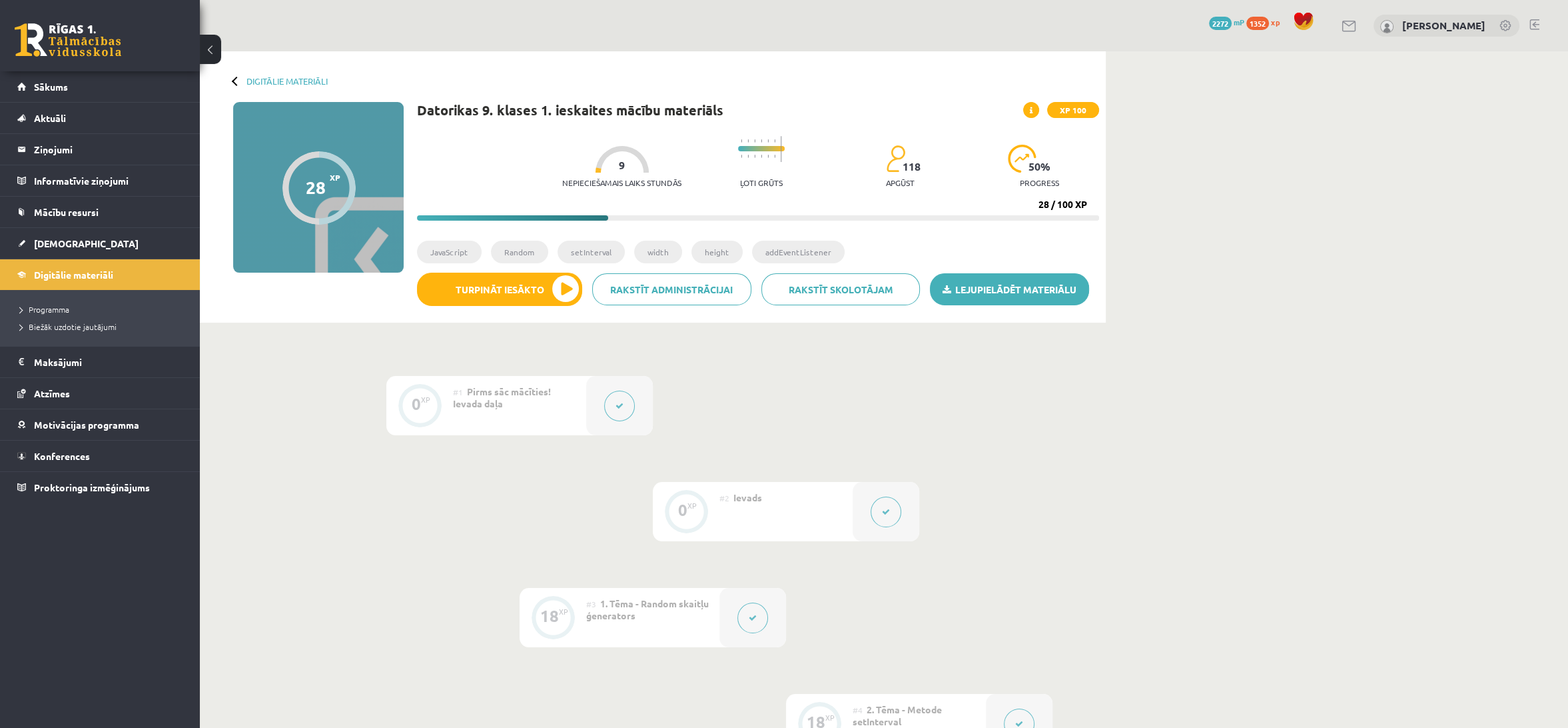
click at [954, 299] on link "Lejupielādēt materiālu" at bounding box center [1009, 288] width 159 height 32
